Goal: Task Accomplishment & Management: Complete application form

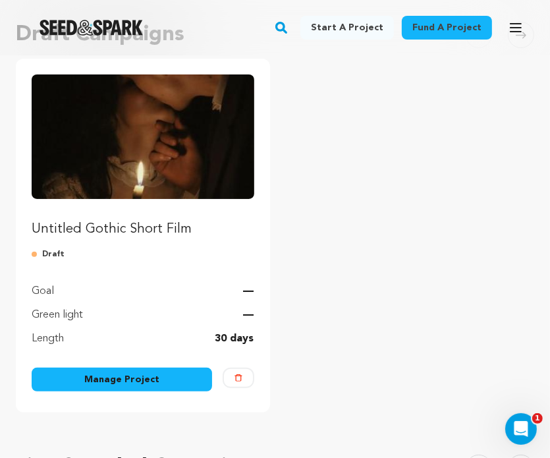
click at [299, 225] on ul "Untitled Gothic Short Film Draft Goal — Green light — Length 30 days Manage Pro…" at bounding box center [275, 236] width 519 height 354
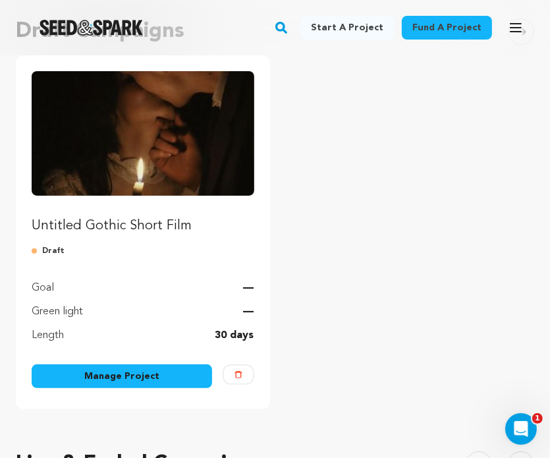
scroll to position [124, 0]
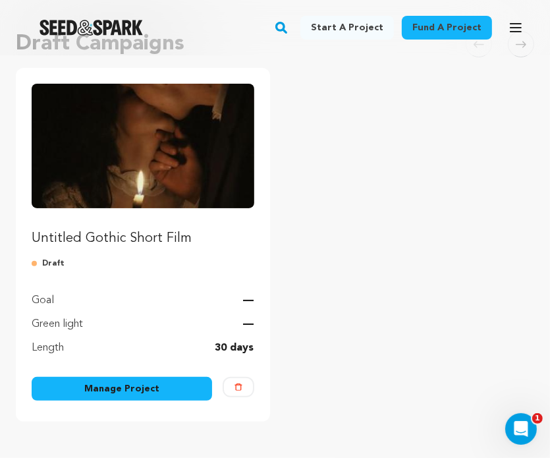
click at [142, 389] on link "Manage Project" at bounding box center [122, 389] width 181 height 24
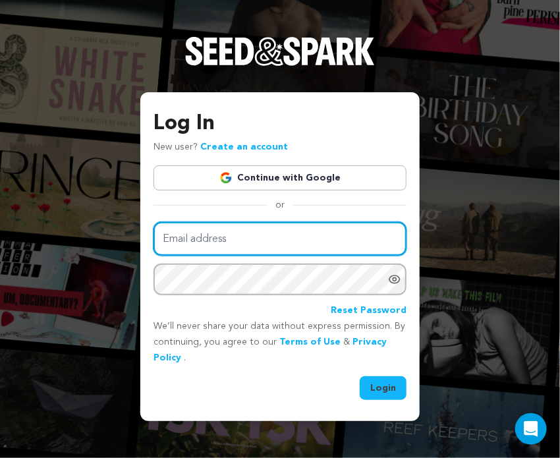
type input "adamskelsie1@gmail.com"
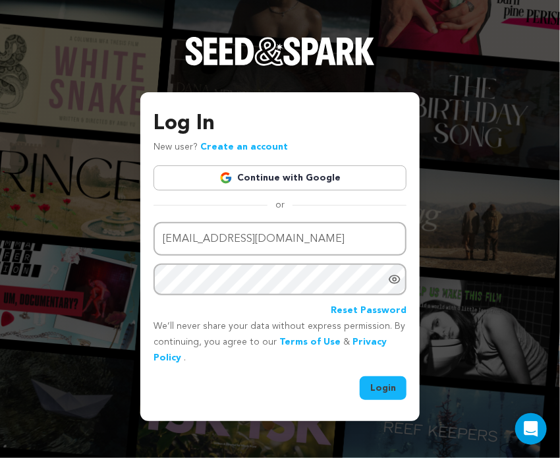
click at [386, 384] on button "Login" at bounding box center [383, 388] width 47 height 24
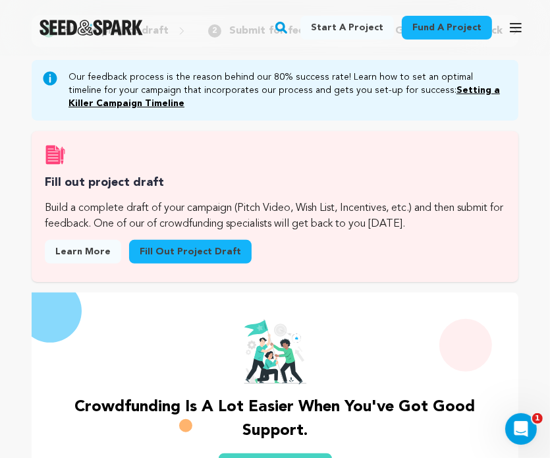
scroll to position [157, 0]
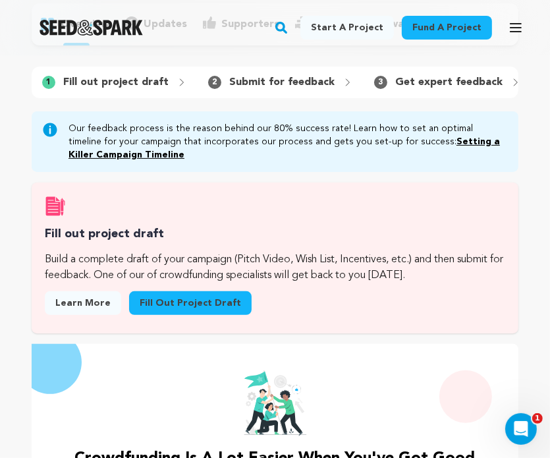
click at [172, 310] on link "Fill out project draft" at bounding box center [190, 303] width 123 height 24
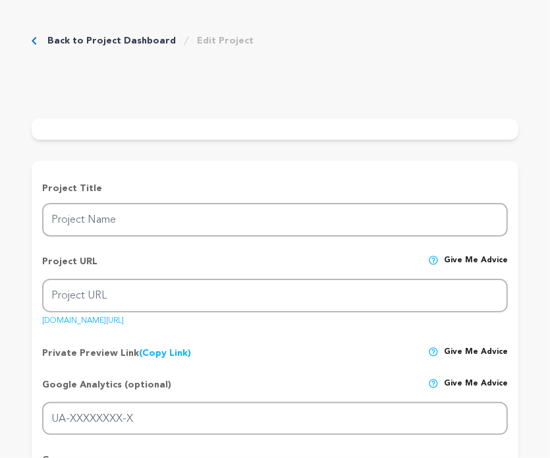
type input "Untitled Gothic Short Film"
type input "untitled-gothic-short-film"
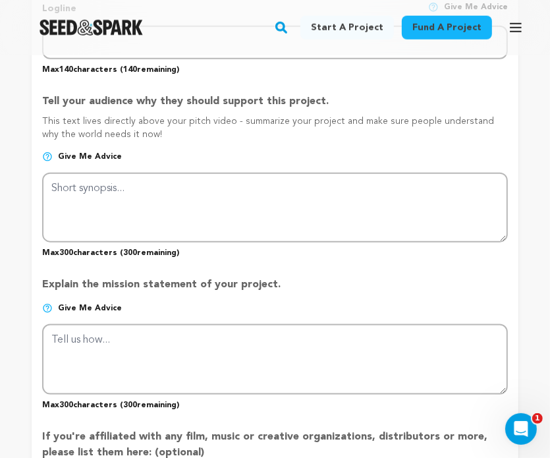
scroll to position [780, 0]
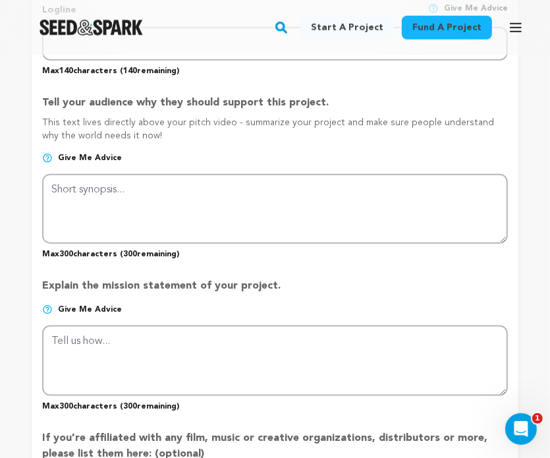
click at [219, 304] on p "Explain the mission statement of your project." at bounding box center [275, 291] width 466 height 26
click at [50, 315] on img at bounding box center [47, 309] width 11 height 11
click at [49, 314] on img at bounding box center [47, 309] width 11 height 11
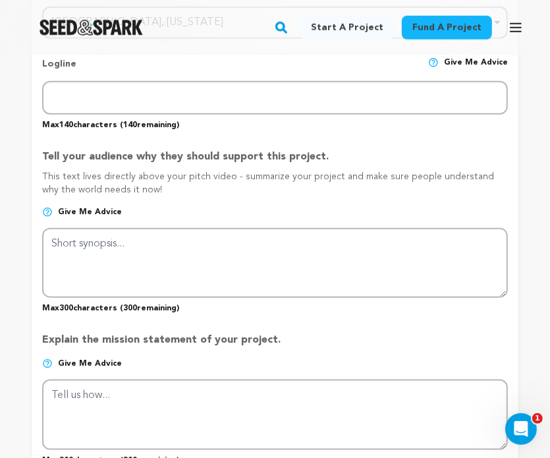
scroll to position [725, 0]
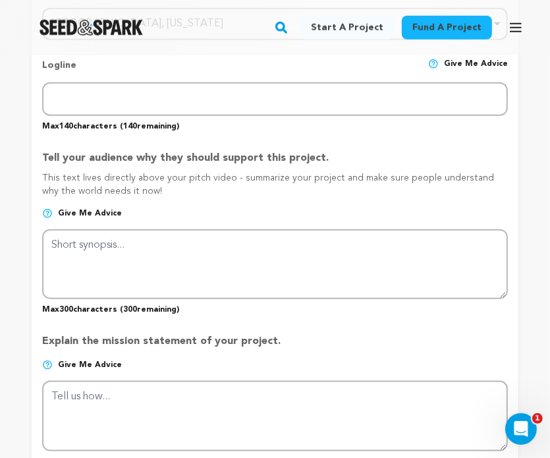
click at [227, 216] on p "Give me advice" at bounding box center [275, 218] width 466 height 21
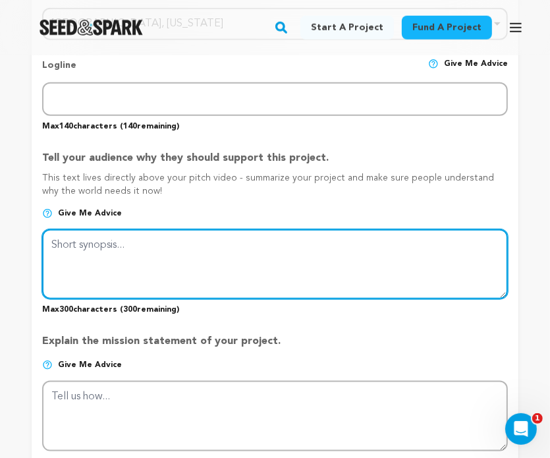
click at [197, 248] on textarea at bounding box center [275, 264] width 466 height 70
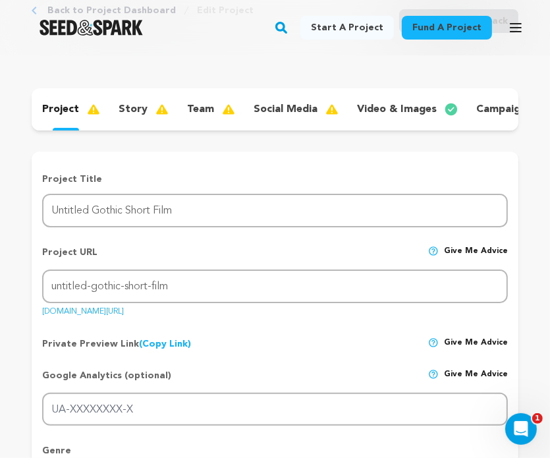
scroll to position [0, 0]
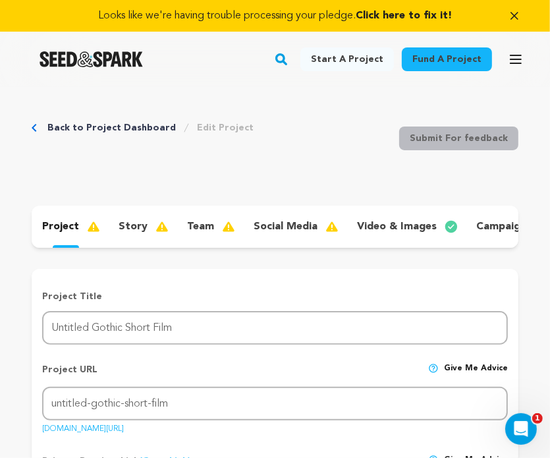
click at [393, 223] on p "video & images" at bounding box center [397, 227] width 80 height 16
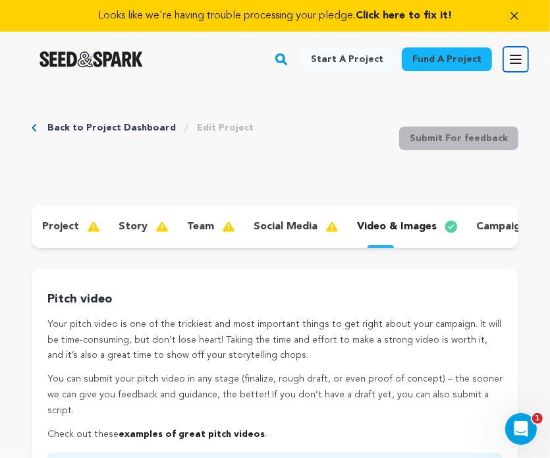
click at [515, 60] on icon "button" at bounding box center [516, 59] width 11 height 8
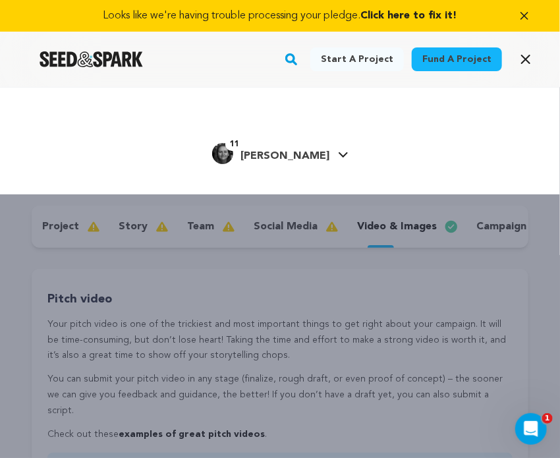
click at [308, 160] on link "11 Kelsie A. Kelsie A." at bounding box center [280, 152] width 136 height 24
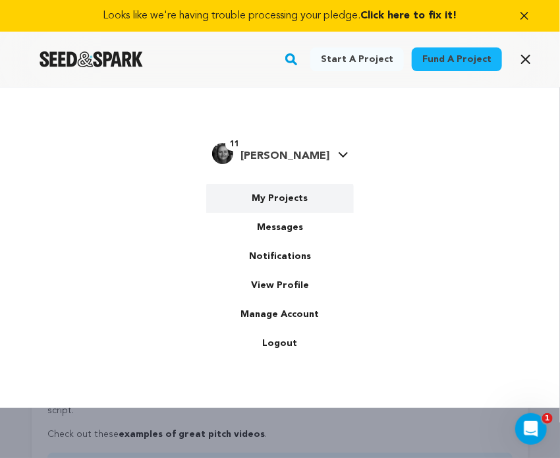
click at [277, 202] on link "My Projects" at bounding box center [280, 198] width 148 height 29
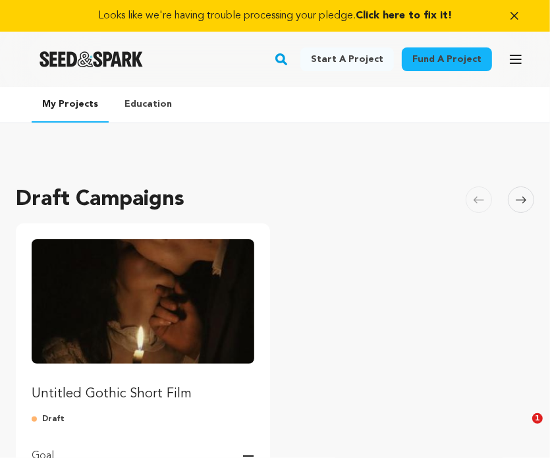
click at [315, 268] on ul "Untitled Gothic Short Film Draft Goal — Green light — Length 30 days Manage Pro…" at bounding box center [275, 400] width 519 height 354
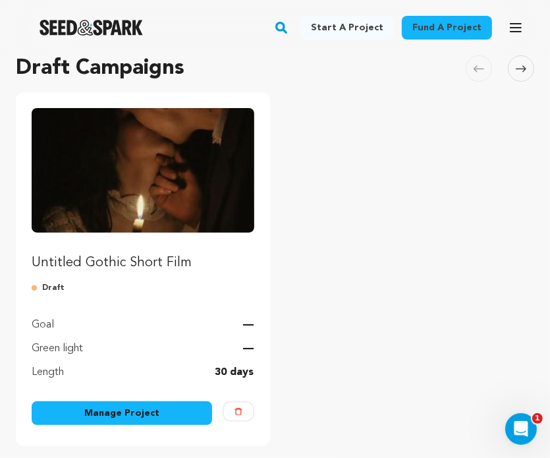
scroll to position [130, 0]
